Goal: Check status: Check status

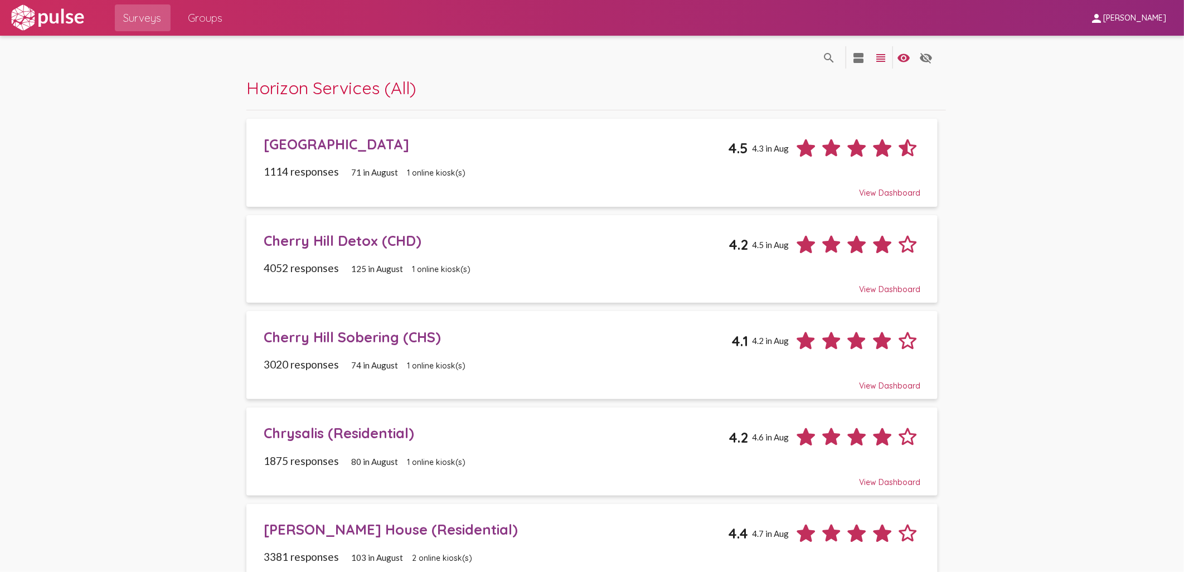
click at [217, 23] on span "Groups" at bounding box center [205, 18] width 35 height 20
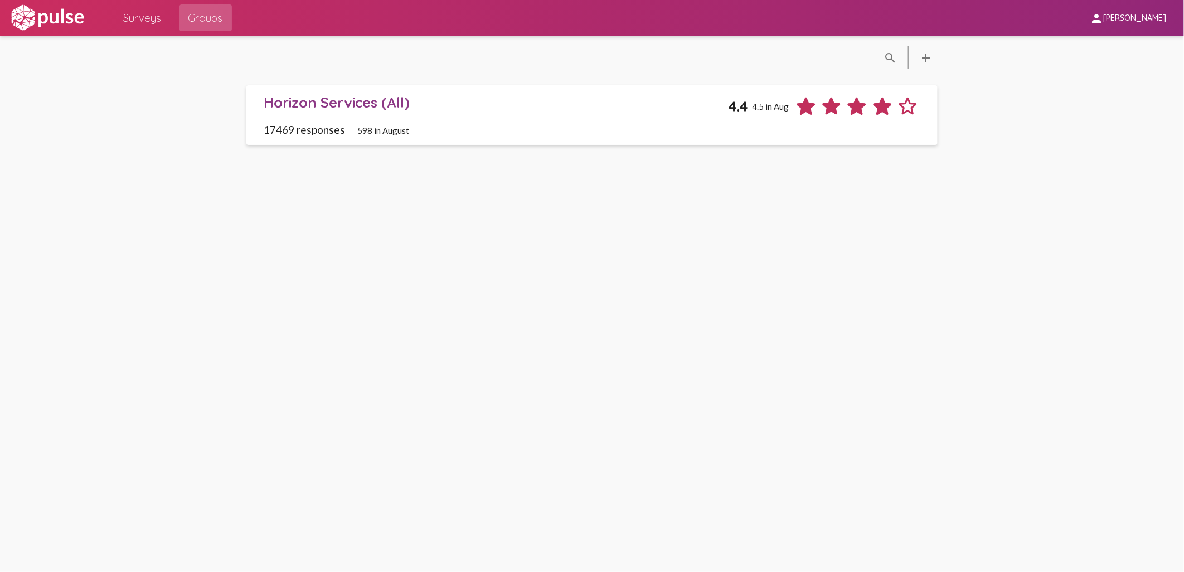
click at [147, 26] on span "Surveys" at bounding box center [143, 18] width 38 height 20
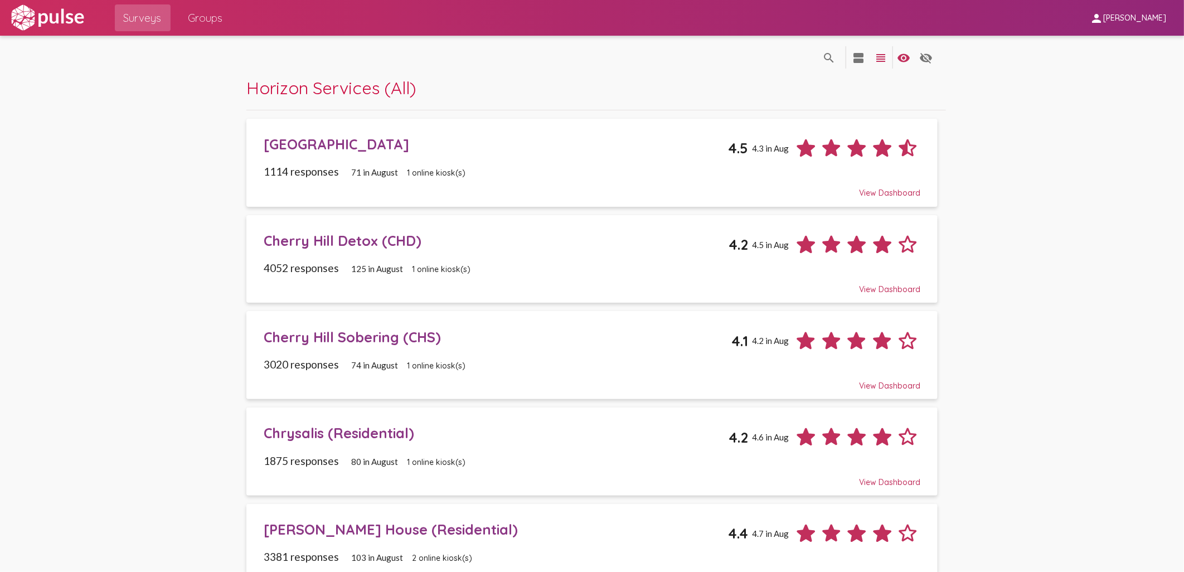
click at [342, 142] on div "[GEOGRAPHIC_DATA]" at bounding box center [496, 143] width 464 height 17
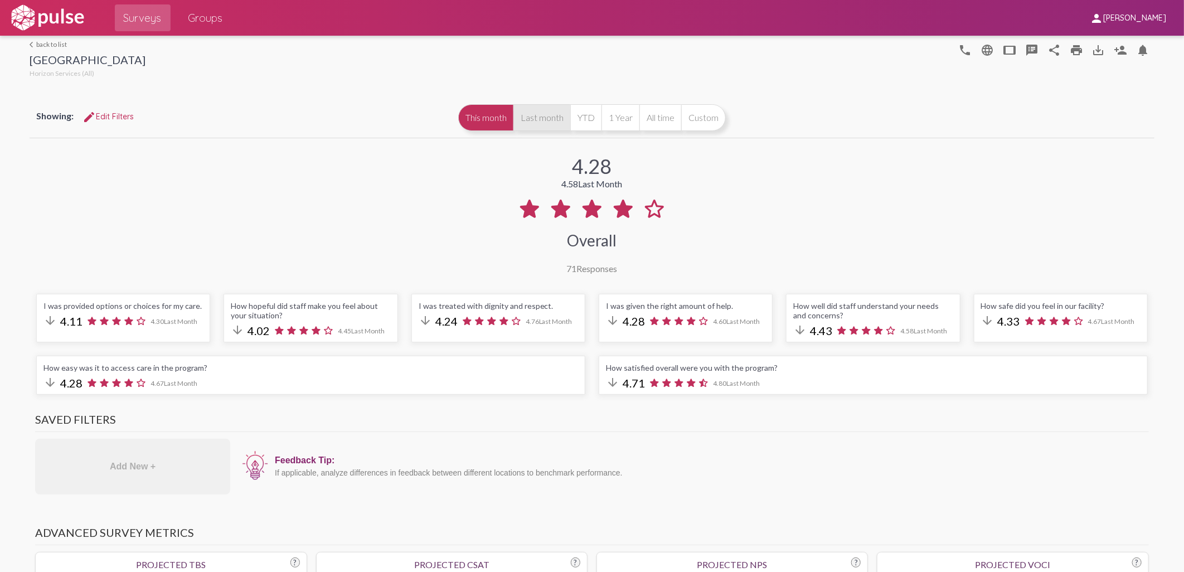
click at [539, 123] on button "Last month" at bounding box center [541, 117] width 57 height 27
click at [491, 124] on button "This month" at bounding box center [485, 117] width 55 height 27
click at [532, 123] on button "Last month" at bounding box center [541, 117] width 57 height 27
